Goal: Transaction & Acquisition: Download file/media

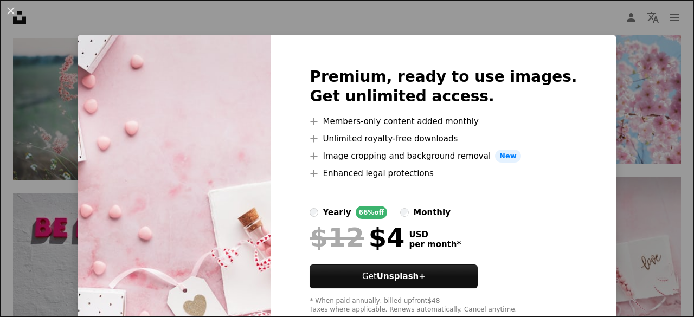
scroll to position [30, 0]
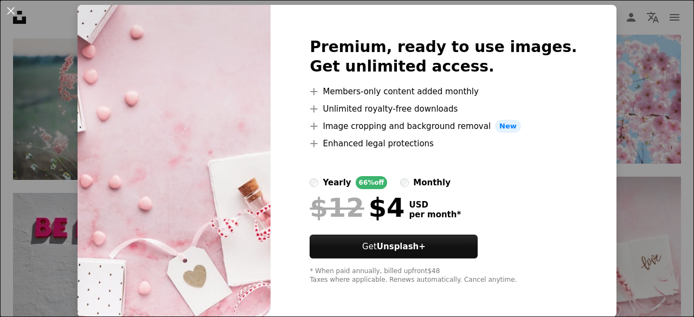
click at [192, 121] on img at bounding box center [173, 161] width 193 height 312
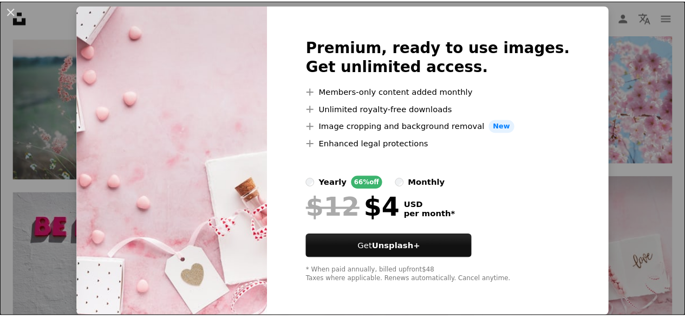
scroll to position [0, 0]
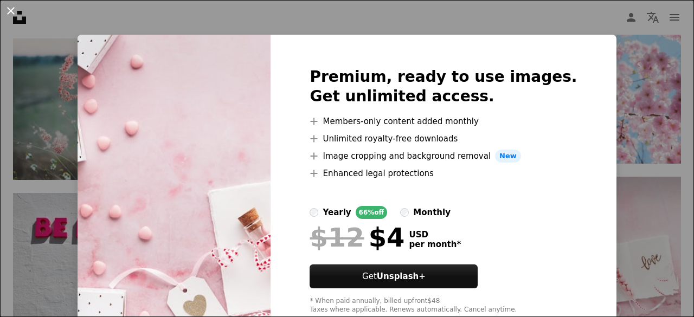
click at [4, 8] on button "An X shape" at bounding box center [10, 10] width 13 height 13
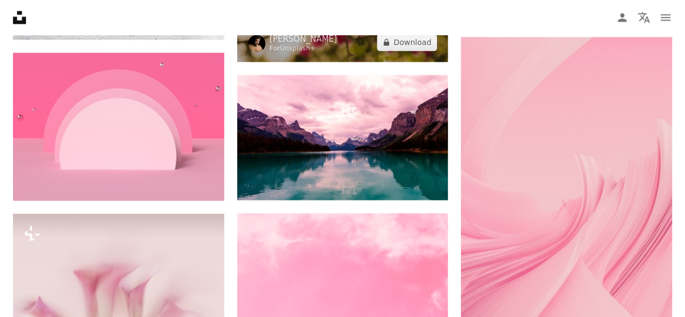
scroll to position [5019, 0]
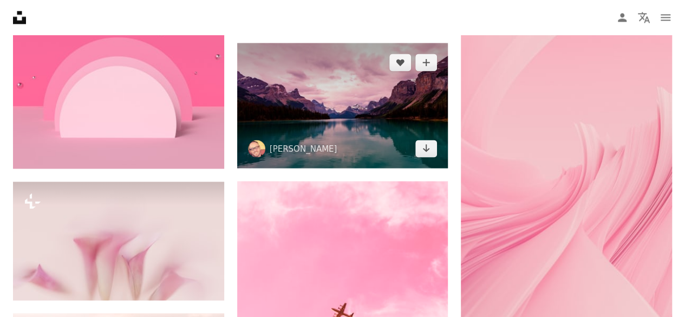
click at [360, 119] on img at bounding box center [342, 105] width 211 height 125
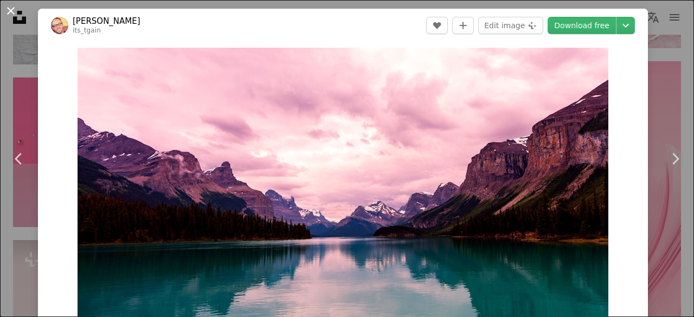
click at [12, 4] on button "An X shape" at bounding box center [10, 10] width 13 height 13
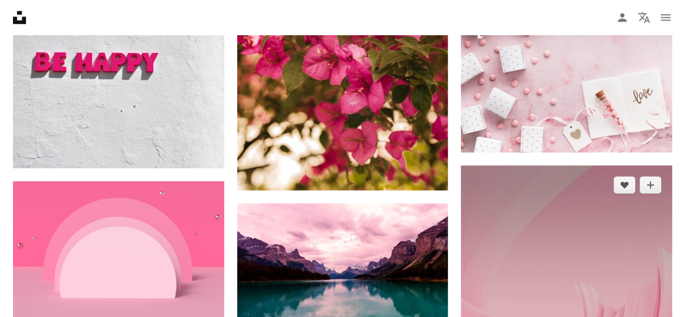
scroll to position [4802, 0]
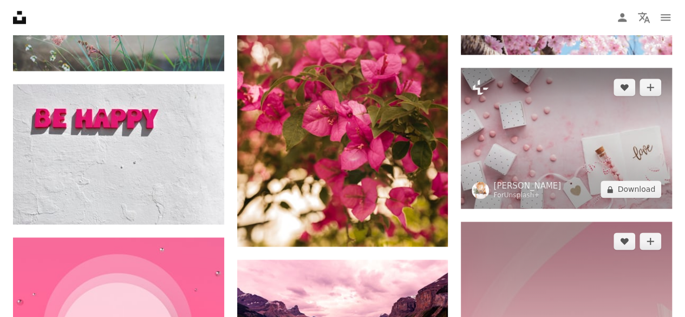
click at [579, 163] on img at bounding box center [566, 138] width 211 height 141
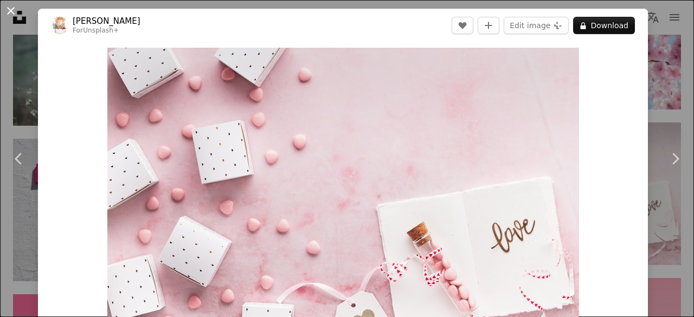
click at [580, 30] on button "A lock Download" at bounding box center [604, 25] width 62 height 17
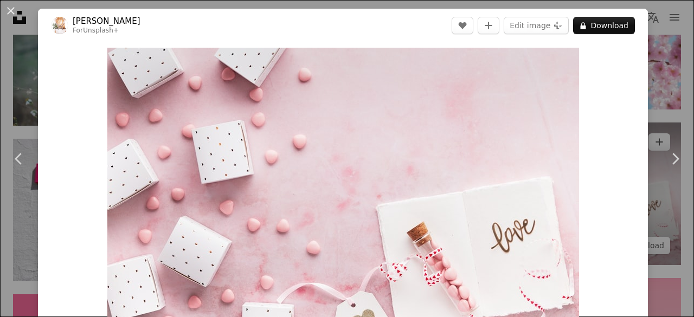
click at [11, 17] on button "An X shape" at bounding box center [10, 10] width 13 height 13
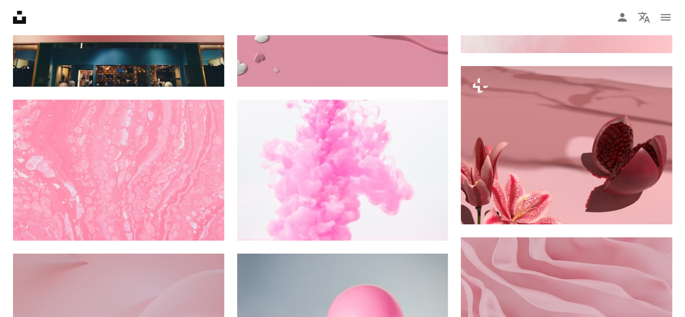
scroll to position [7945, 0]
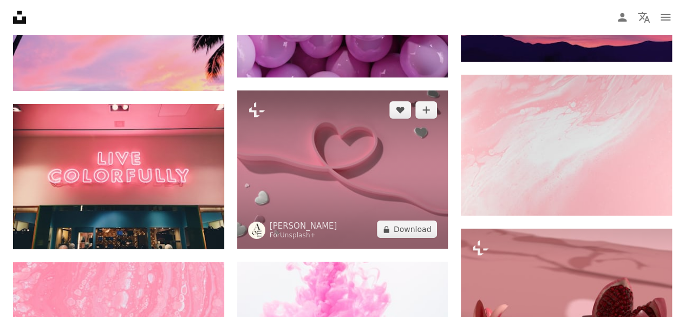
click at [392, 150] on img at bounding box center [342, 169] width 211 height 158
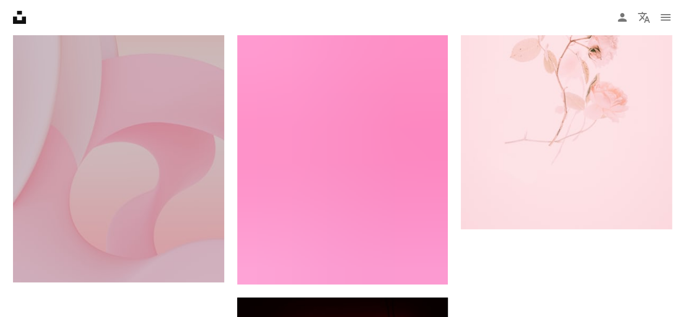
scroll to position [14502, 0]
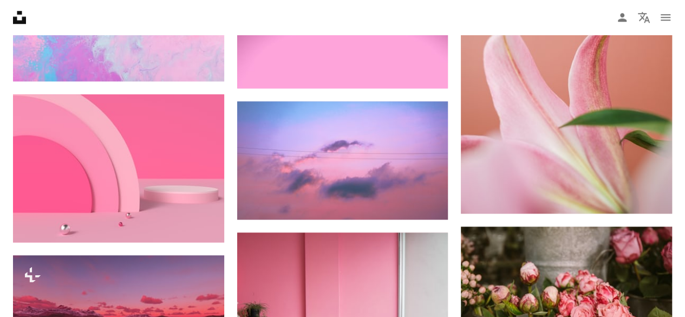
scroll to position [7945, 0]
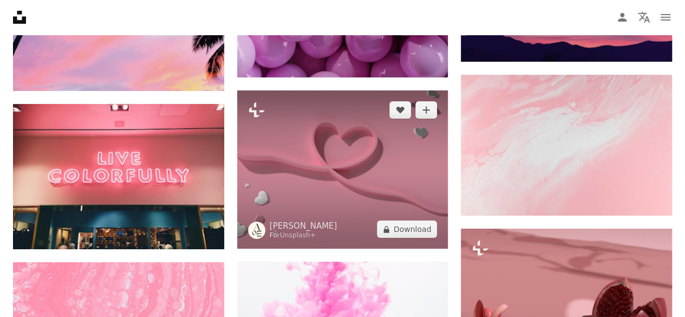
scroll to position [8108, 0]
